Goal: Contribute content: Add original content to the website for others to see

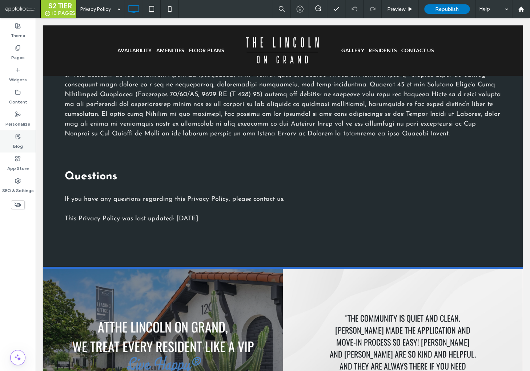
scroll to position [955, 0]
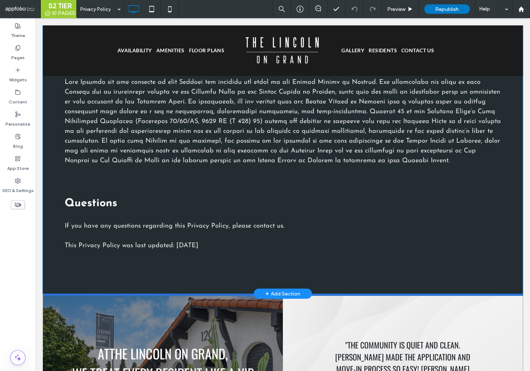
click at [273, 291] on div "+ Add Section" at bounding box center [282, 294] width 35 height 8
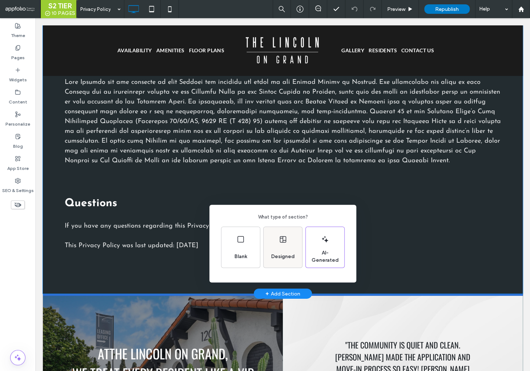
click at [276, 252] on div "Designed" at bounding box center [282, 257] width 29 height 16
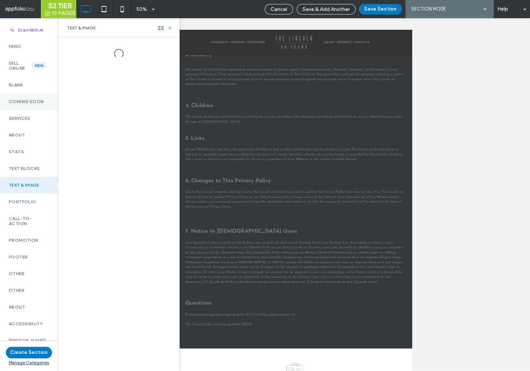
click at [28, 99] on label "Coming Soon" at bounding box center [29, 101] width 40 height 5
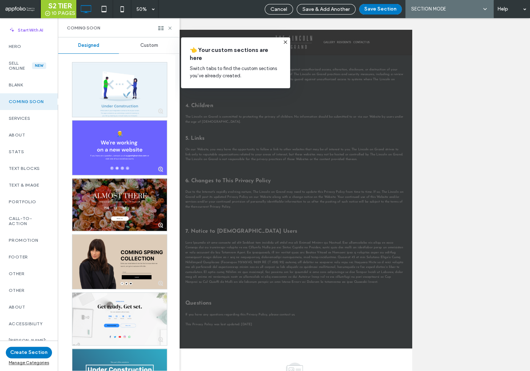
click at [146, 44] on span "Custom" at bounding box center [149, 46] width 18 height 6
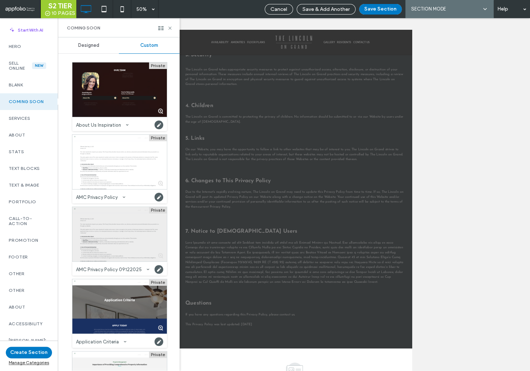
click at [121, 220] on div at bounding box center [119, 234] width 94 height 54
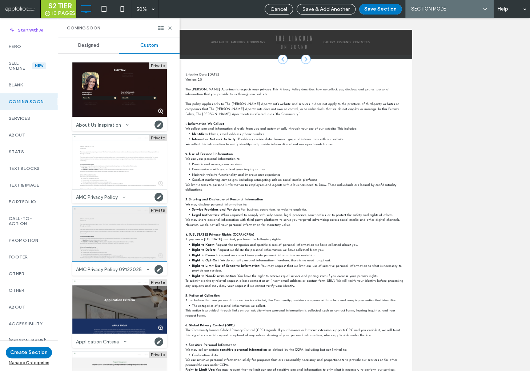
scroll to position [1165, 0]
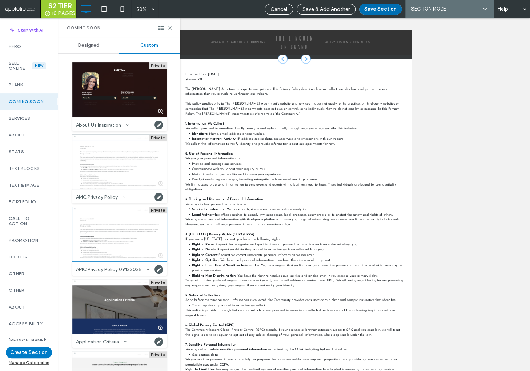
click at [369, 9] on button "Save Section" at bounding box center [380, 9] width 43 height 11
